Goal: Check status

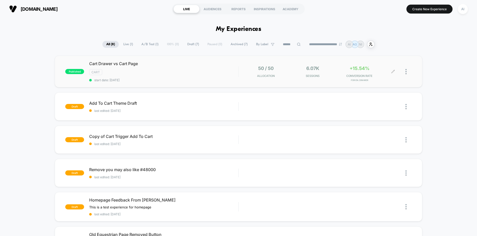
click at [363, 76] on span "CONVERSION RATE" at bounding box center [360, 76] width 44 height 4
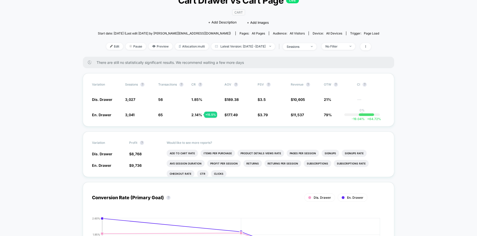
scroll to position [25, 0]
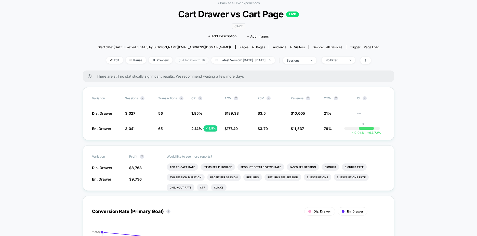
click at [189, 61] on span "Allocation: multi" at bounding box center [192, 60] width 34 height 7
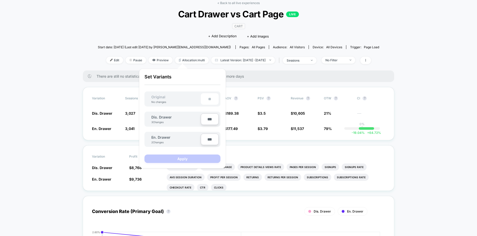
click at [267, 71] on div "There are still no statistically significant results. We recommend waiting a fe…" at bounding box center [239, 75] width 312 height 11
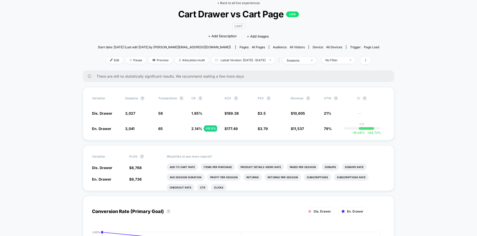
click at [231, 4] on link "< Back to all live experiences" at bounding box center [238, 3] width 42 height 4
